Goal: Task Accomplishment & Management: Manage account settings

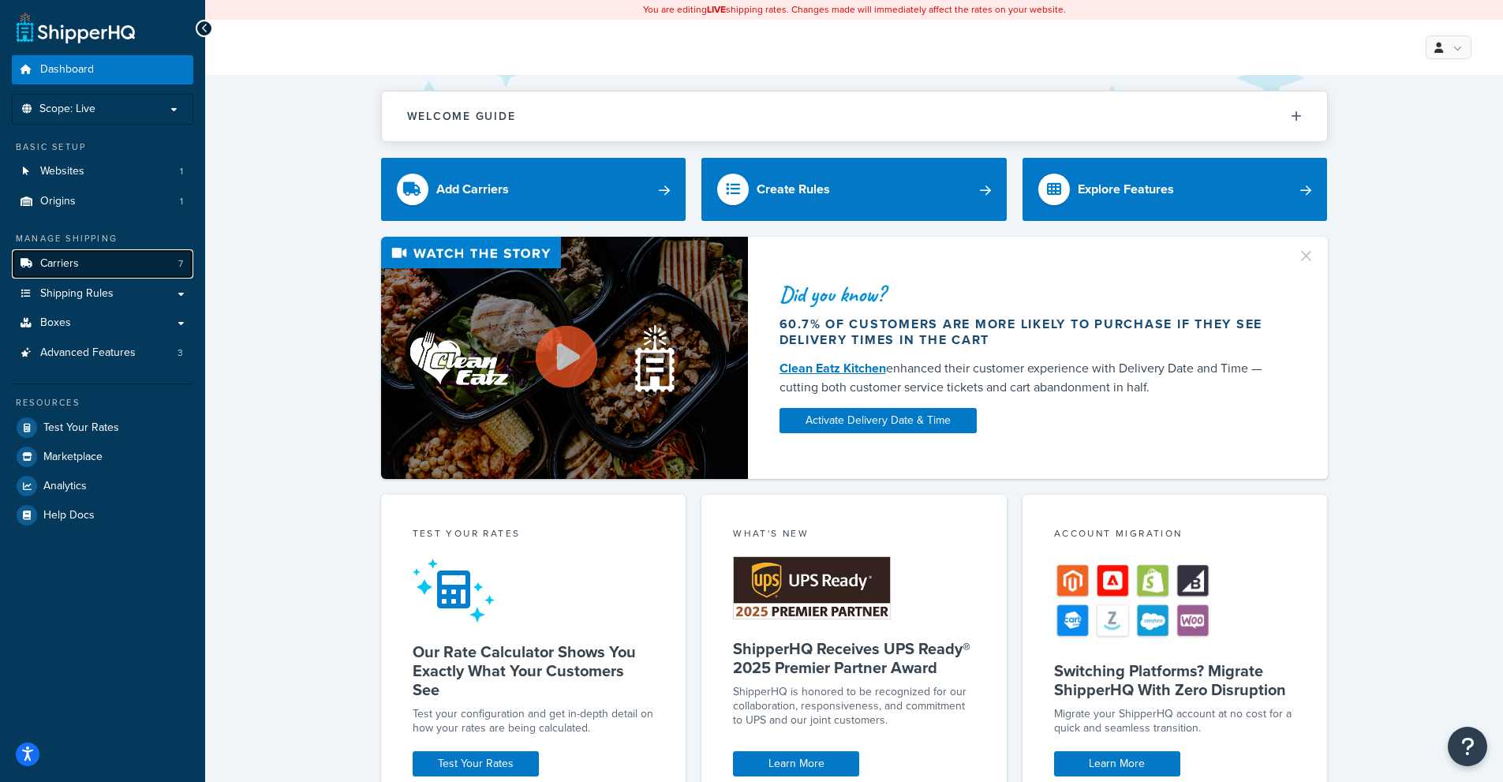
click at [115, 273] on link "Carriers 7" at bounding box center [102, 263] width 181 height 29
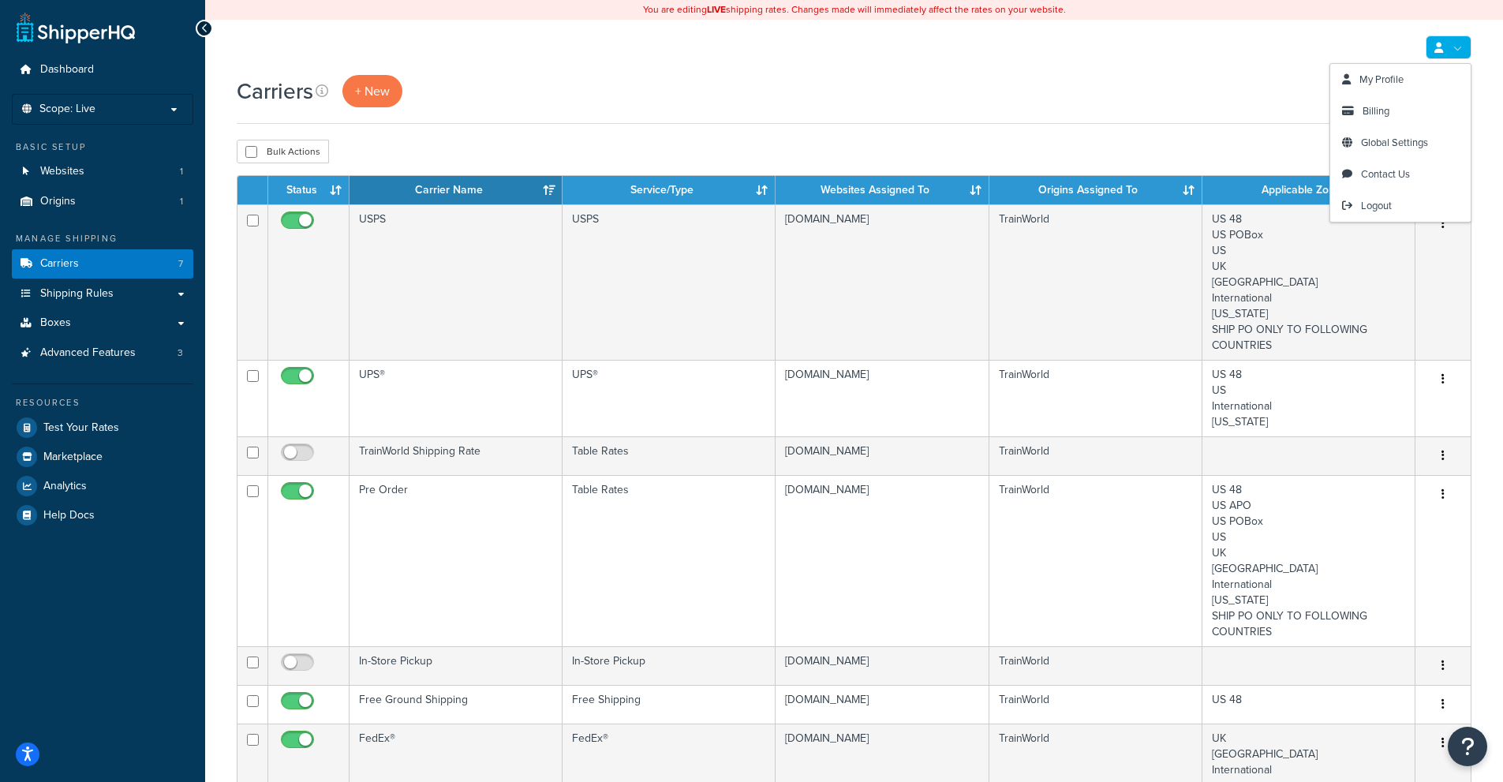
click at [1466, 49] on link at bounding box center [1448, 47] width 46 height 24
click at [1290, 69] on div "My Profile Billing Global Settings Contact Us Logout" at bounding box center [854, 47] width 1298 height 55
click at [1374, 112] on span "Billing" at bounding box center [1375, 110] width 27 height 15
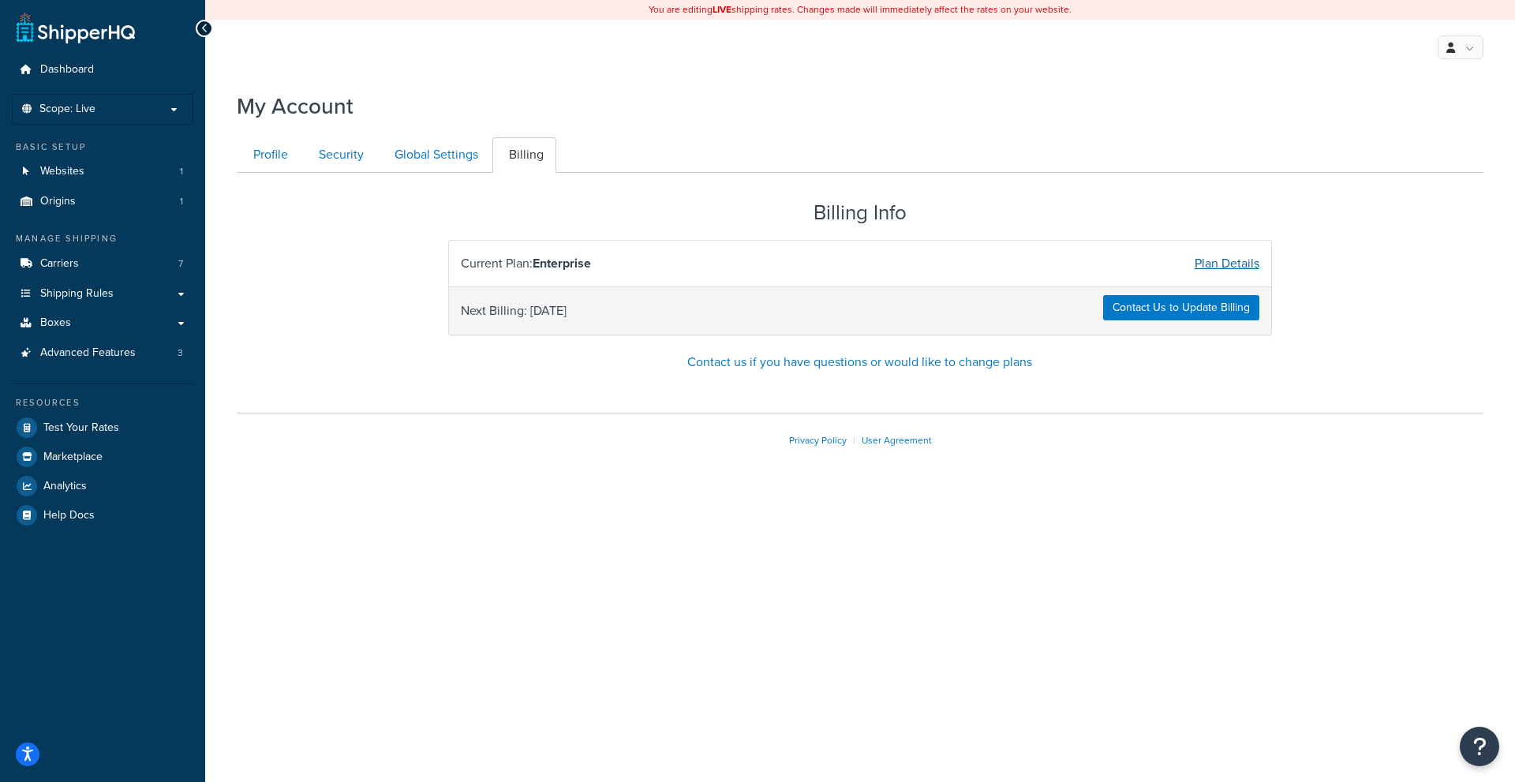
click at [1235, 270] on link "Plan Details" at bounding box center [1226, 263] width 65 height 18
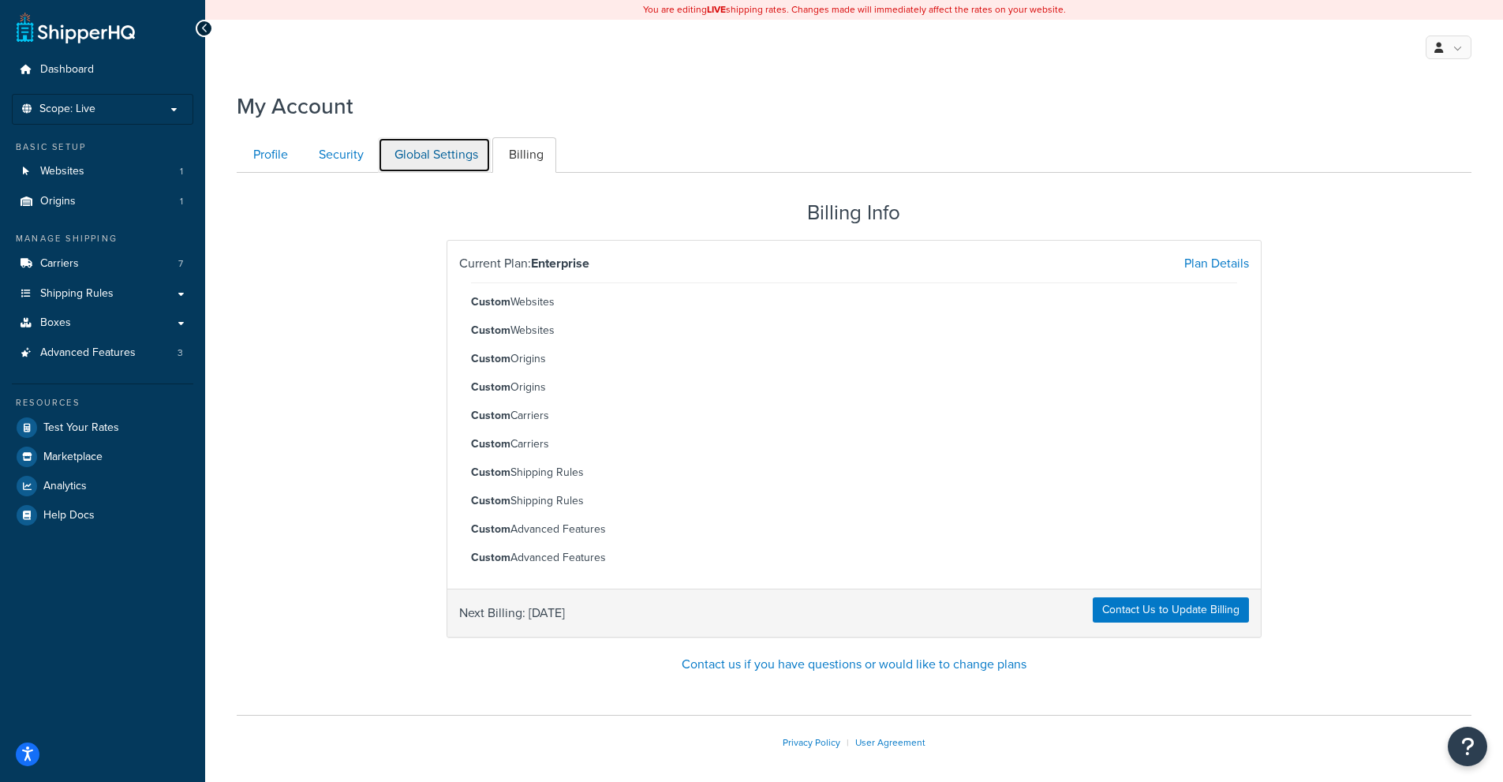
click at [419, 165] on link "Global Settings" at bounding box center [434, 154] width 113 height 35
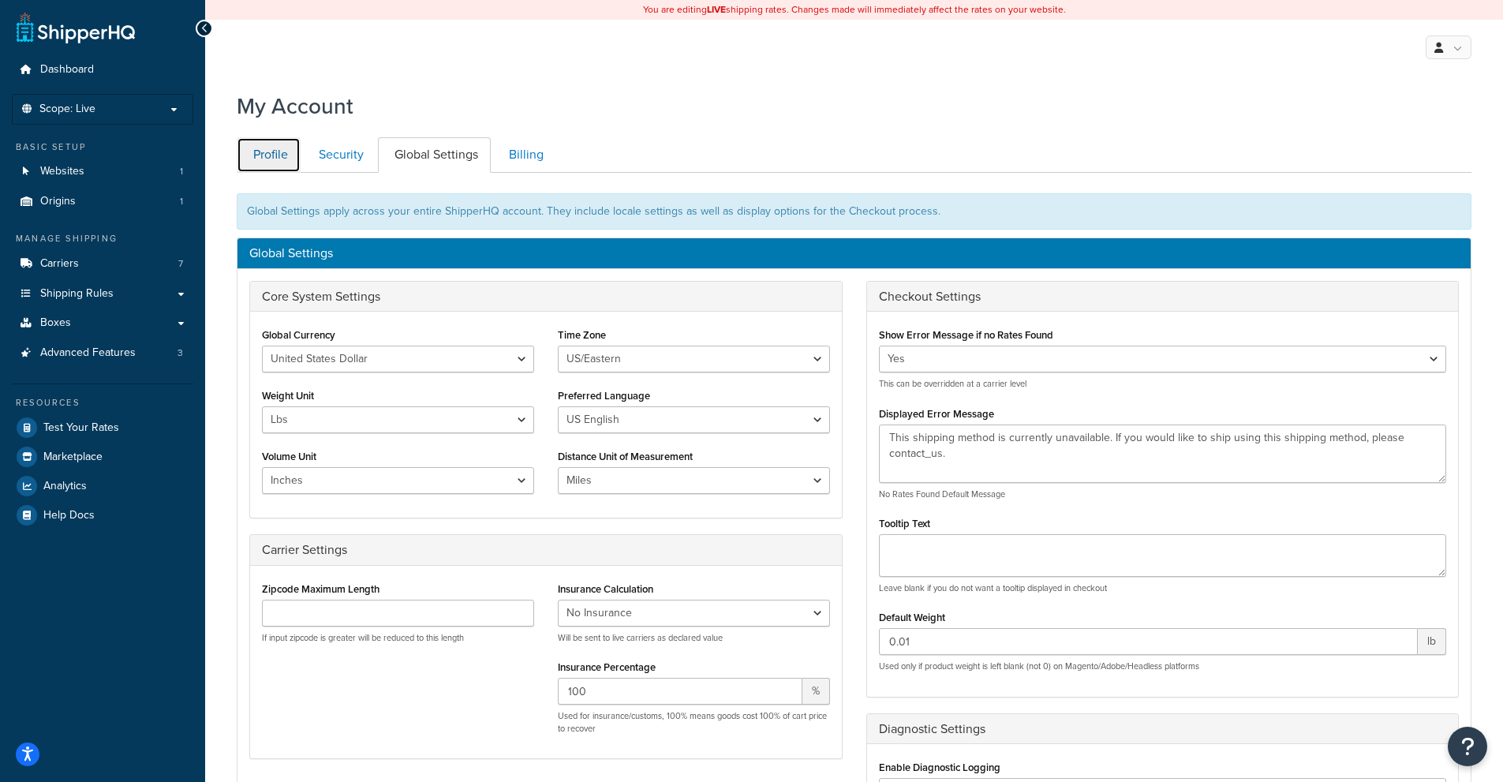
click at [270, 156] on link "Profile" at bounding box center [269, 154] width 64 height 35
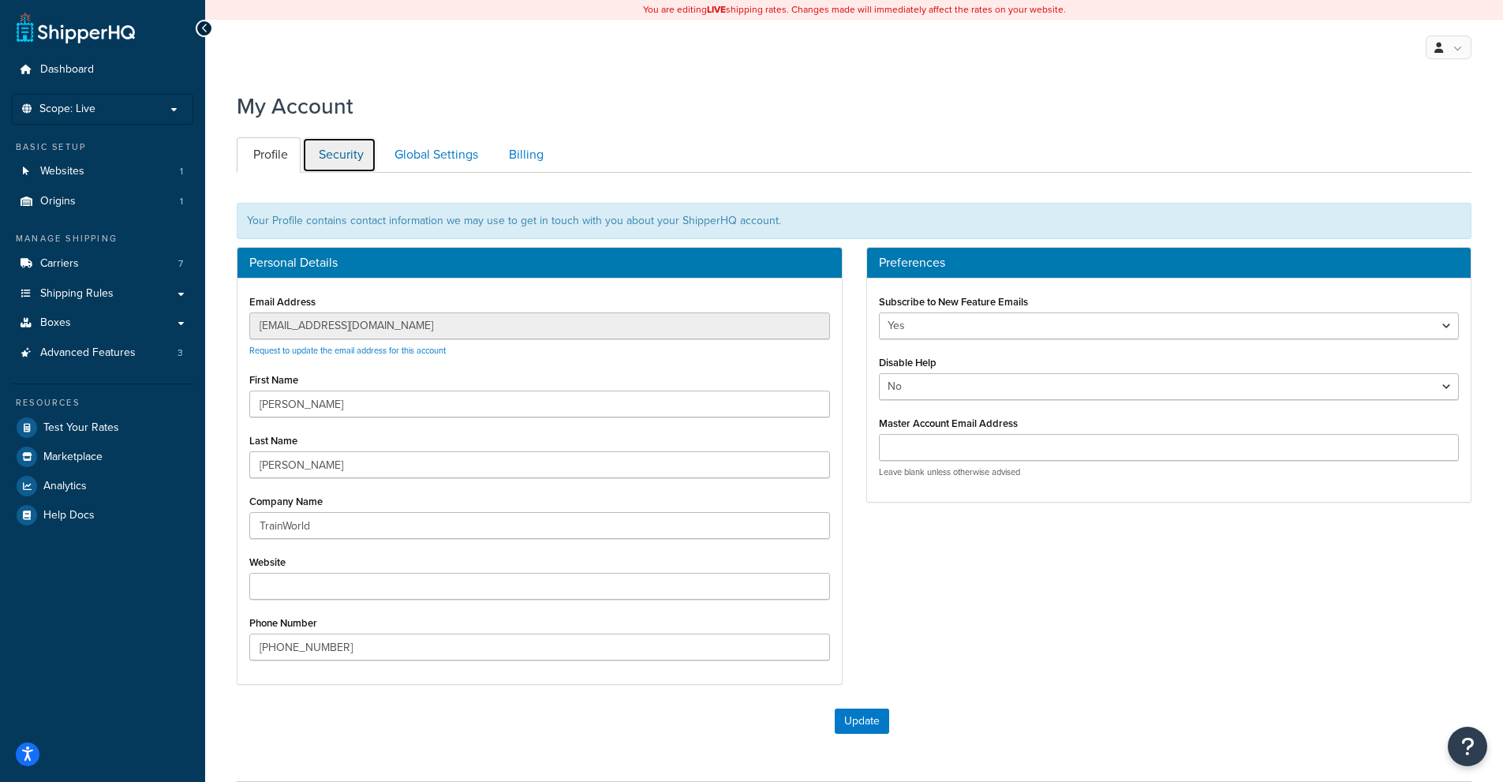
click at [336, 144] on link "Security" at bounding box center [339, 154] width 74 height 35
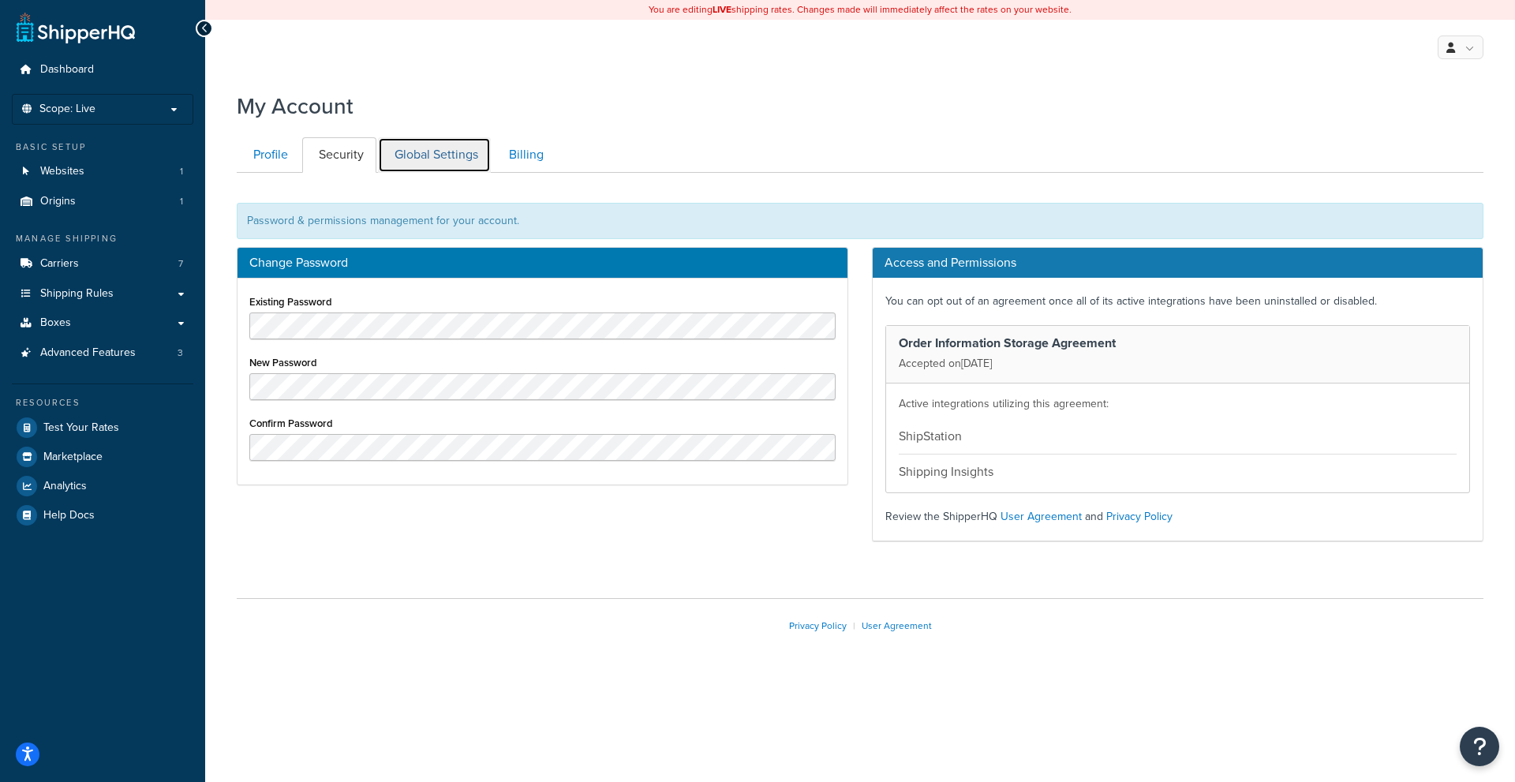
drag, startPoint x: 410, startPoint y: 149, endPoint x: 504, endPoint y: 148, distance: 93.9
click at [410, 148] on link "Global Settings" at bounding box center [434, 154] width 113 height 35
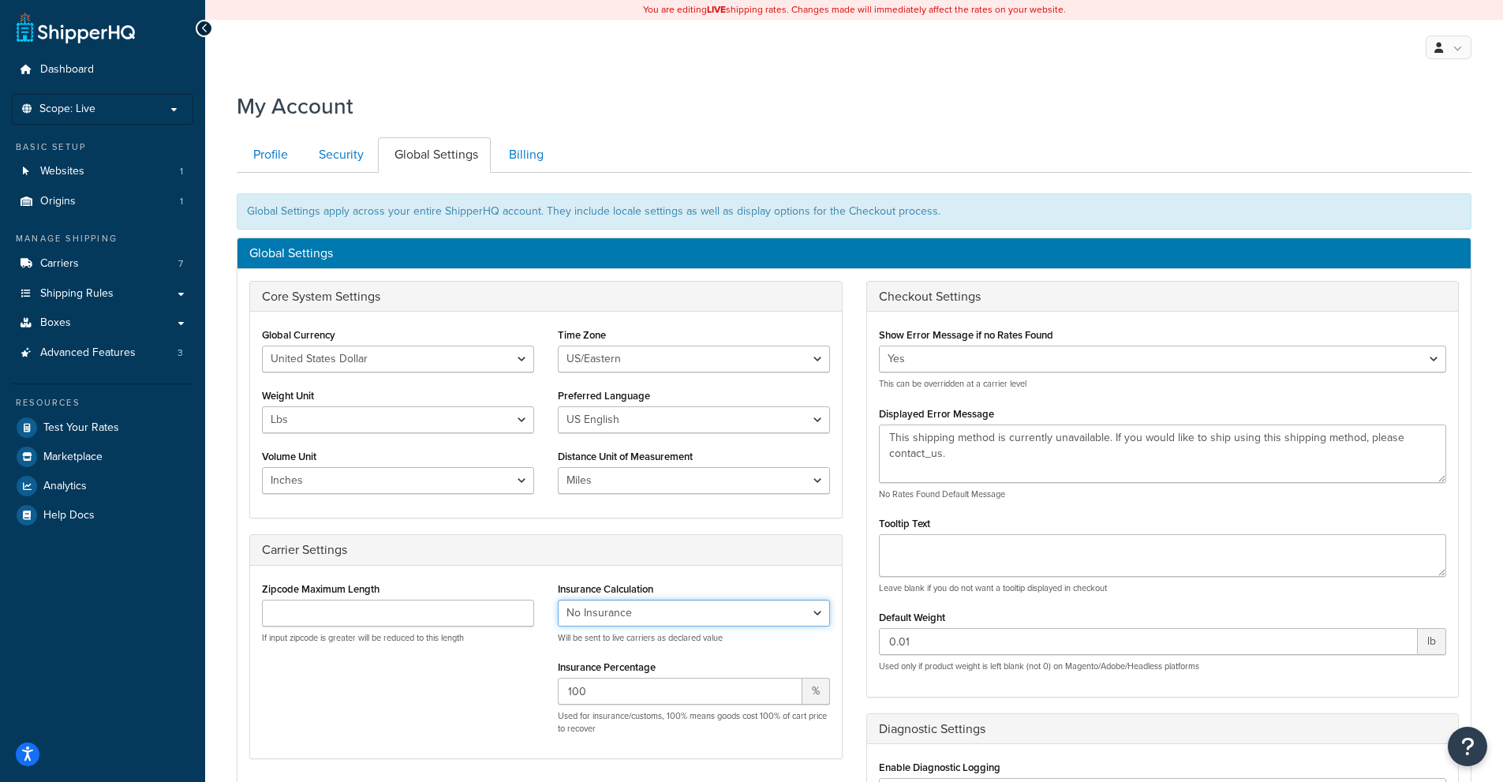
click at [713, 611] on select "No Insurance Percentage of Cart Price Product Cost Value" at bounding box center [694, 613] width 272 height 27
click at [535, 145] on link "Billing" at bounding box center [524, 154] width 64 height 35
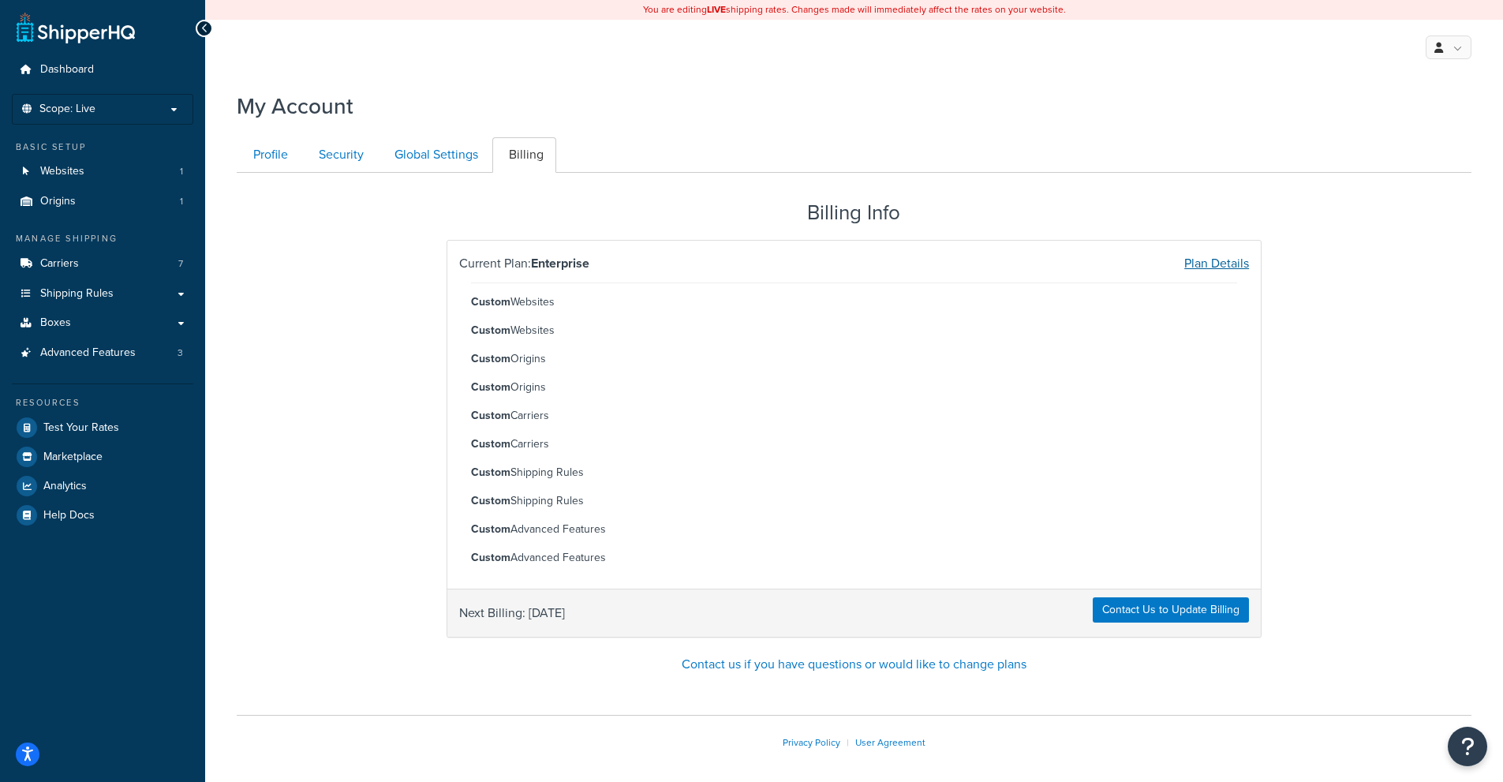
click at [1230, 264] on link "Plan Details" at bounding box center [1216, 263] width 65 height 18
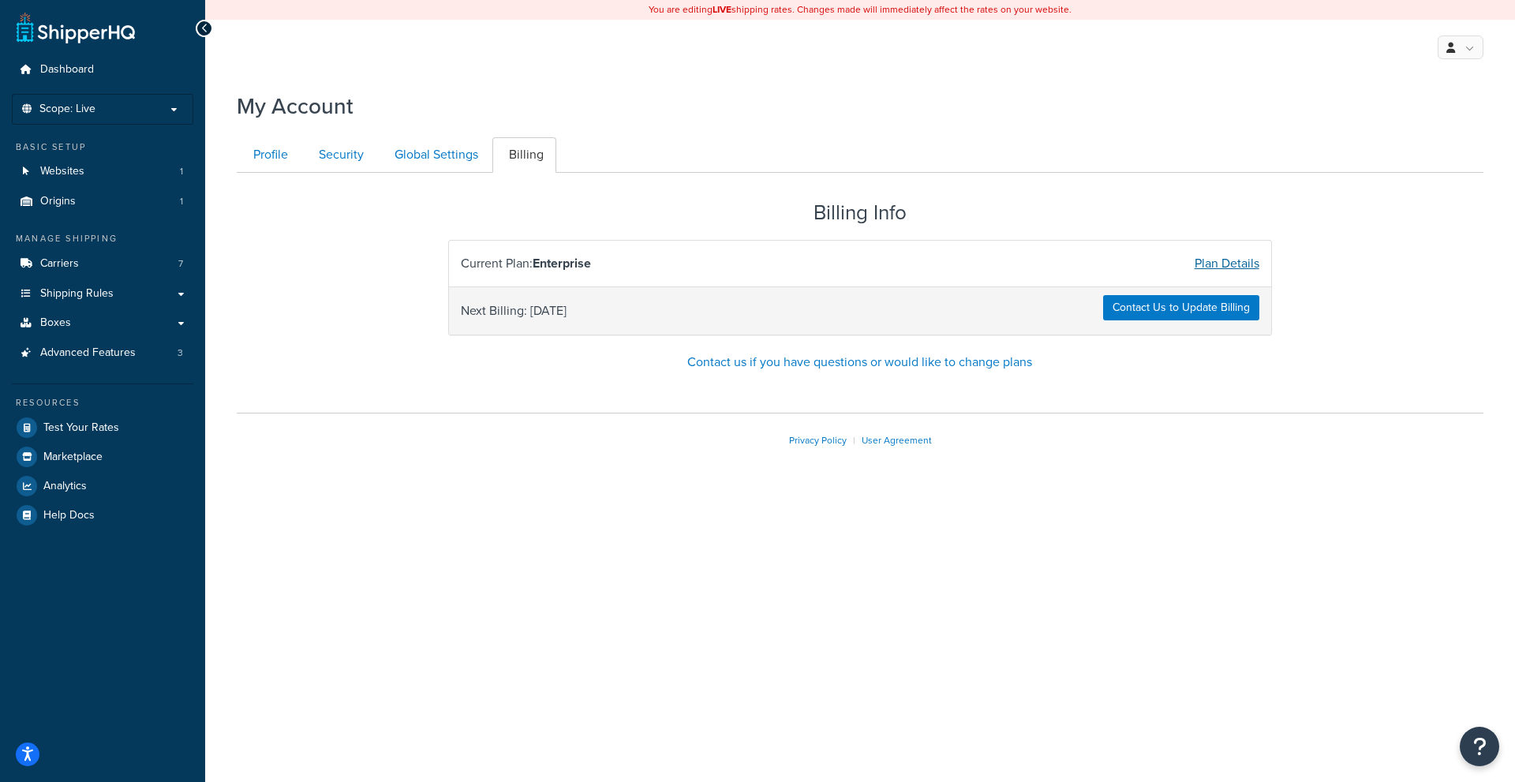
click at [1215, 261] on link "Plan Details" at bounding box center [1226, 263] width 65 height 18
